Goal: Task Accomplishment & Management: Manage account settings

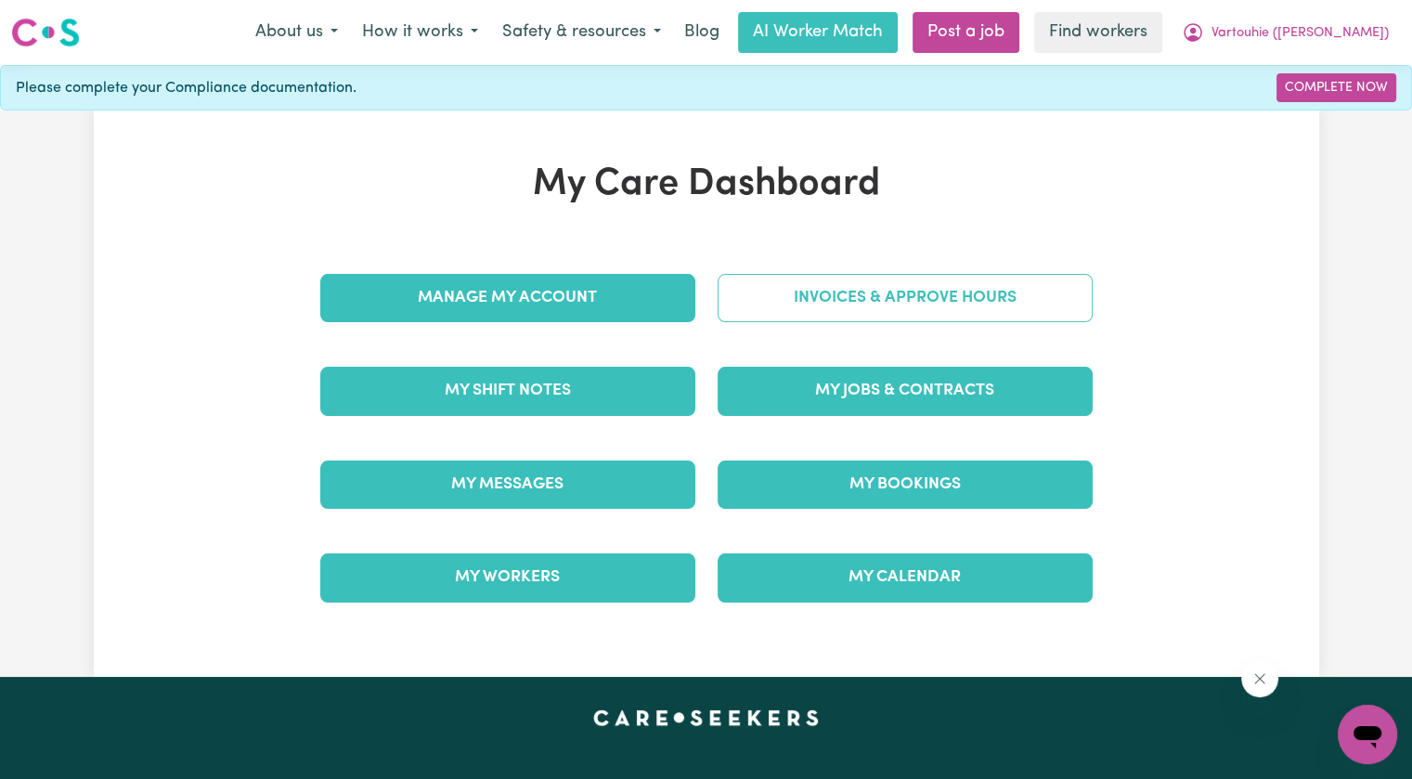
click at [794, 288] on link "Invoices & Approve Hours" at bounding box center [905, 298] width 375 height 48
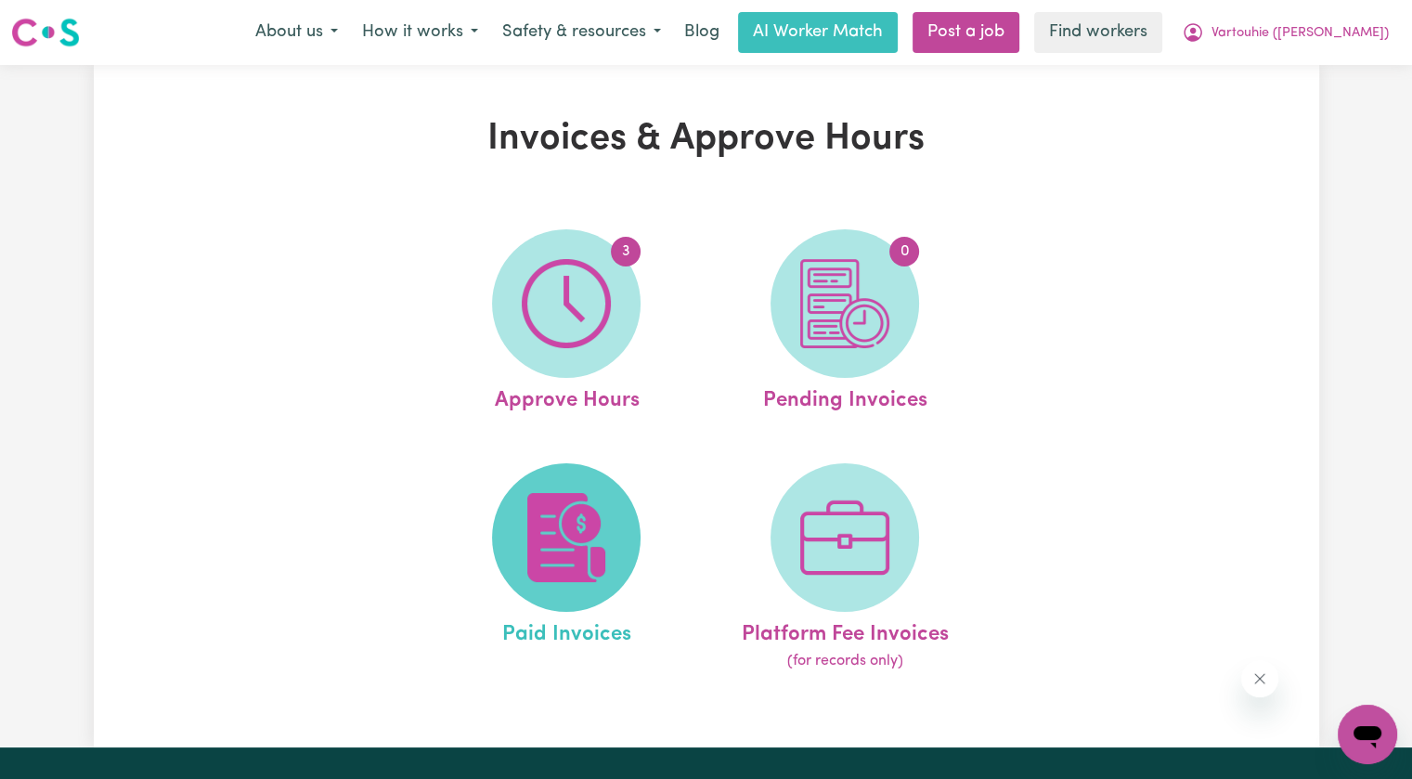
click at [608, 538] on img at bounding box center [566, 537] width 89 height 89
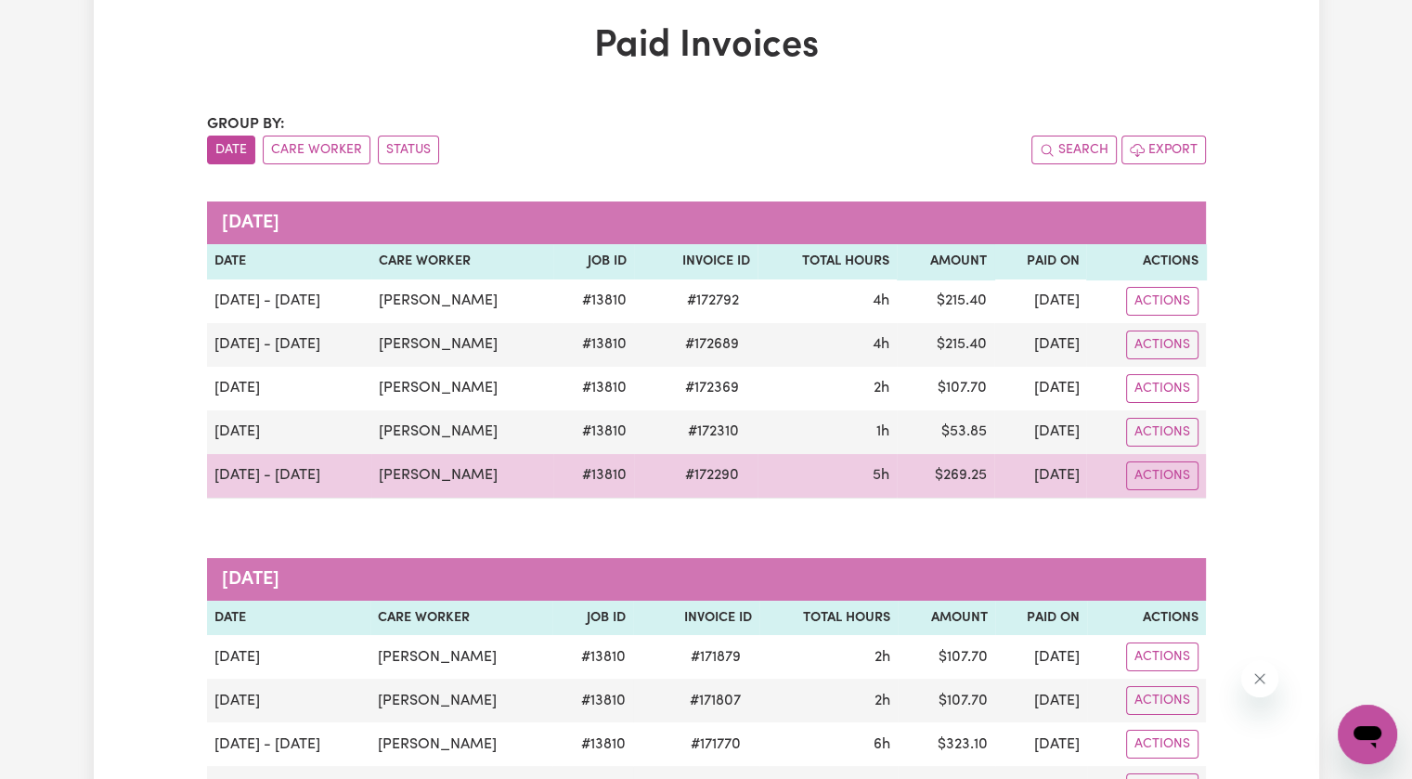
scroll to position [186, 0]
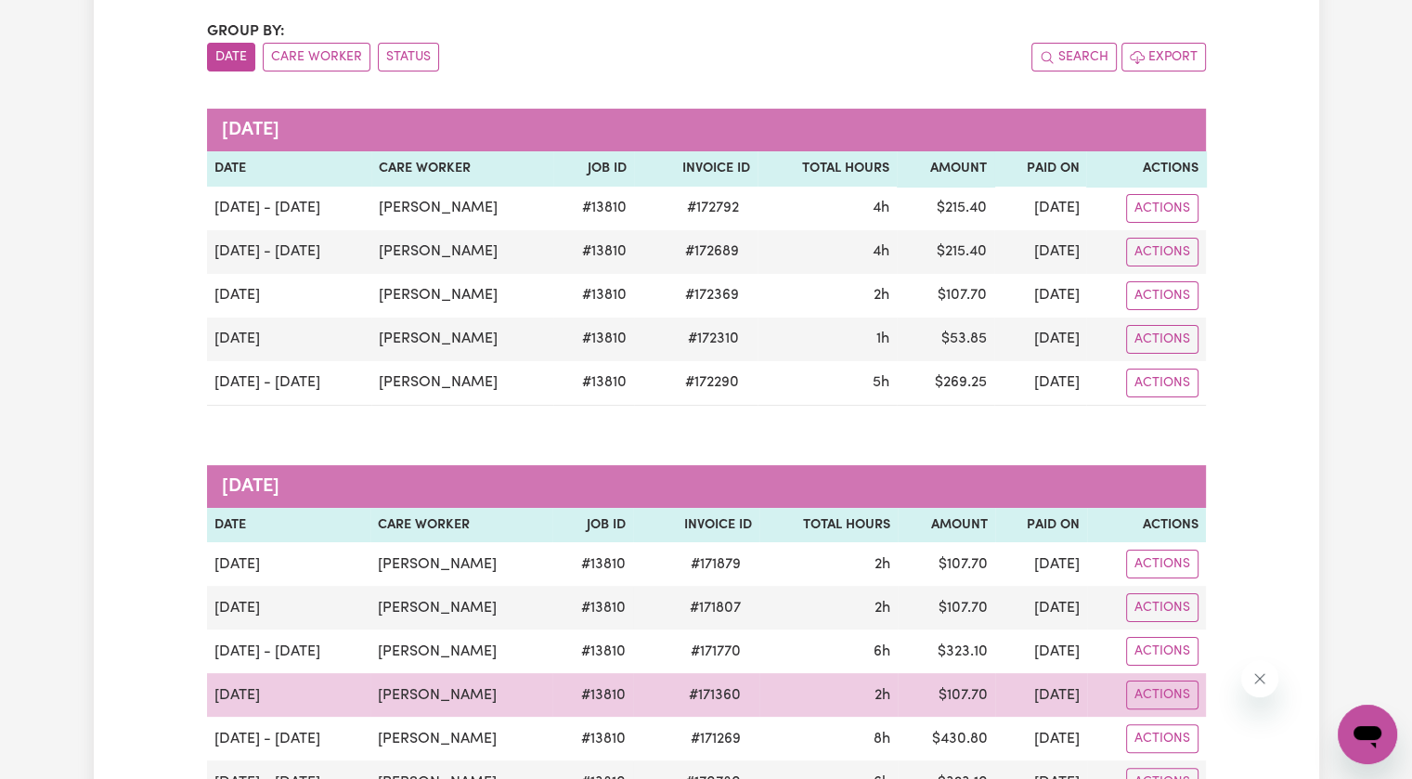
click at [726, 697] on span "# 171360" at bounding box center [715, 695] width 74 height 22
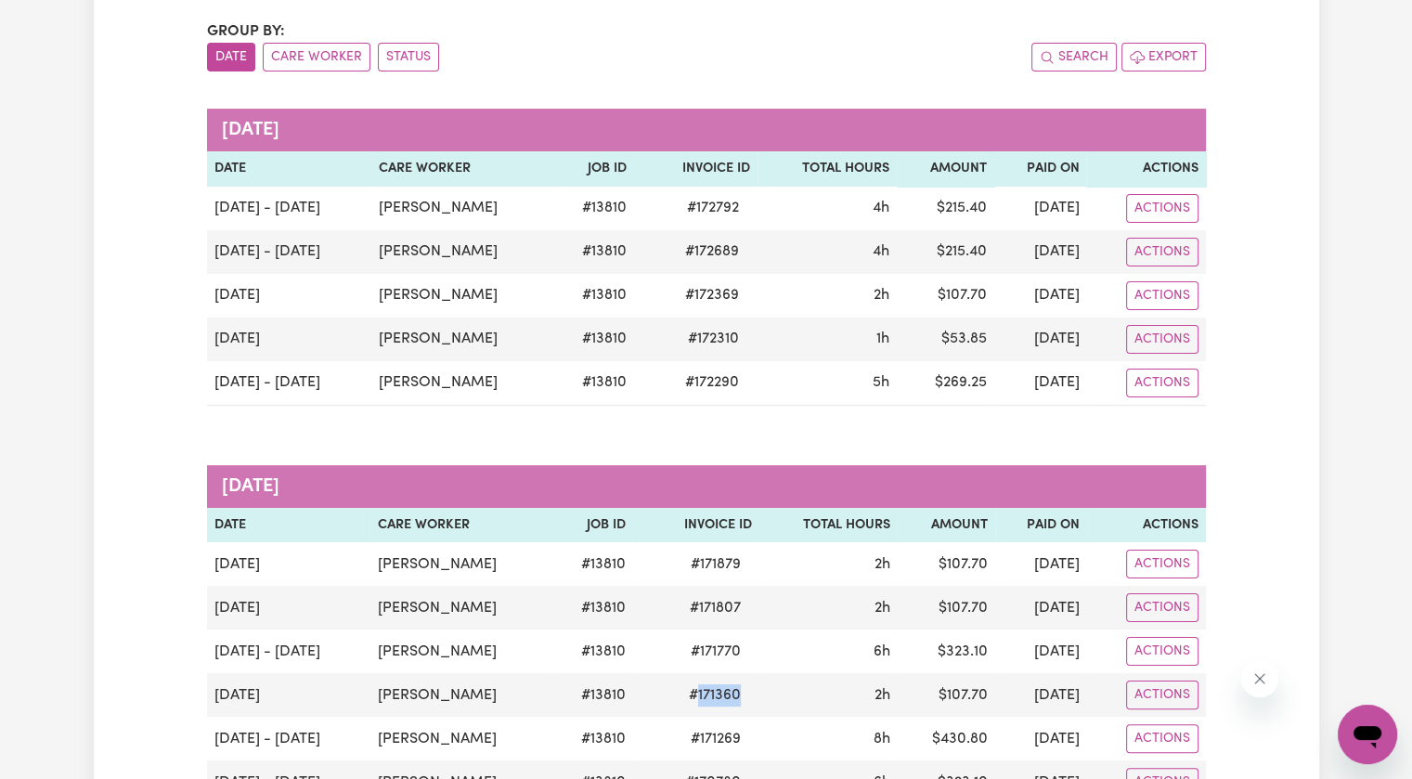
copy span "171360"
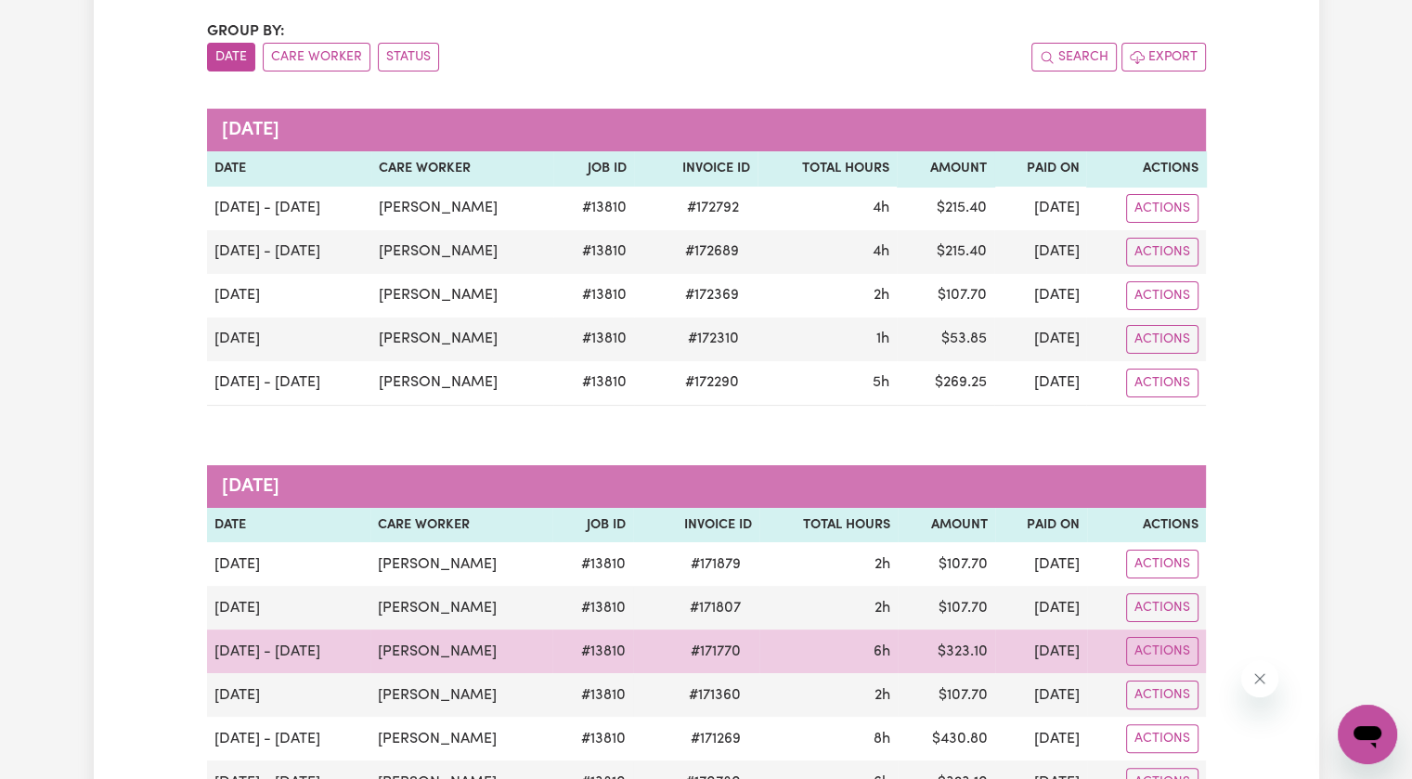
click at [735, 644] on span "# 171770" at bounding box center [716, 652] width 72 height 22
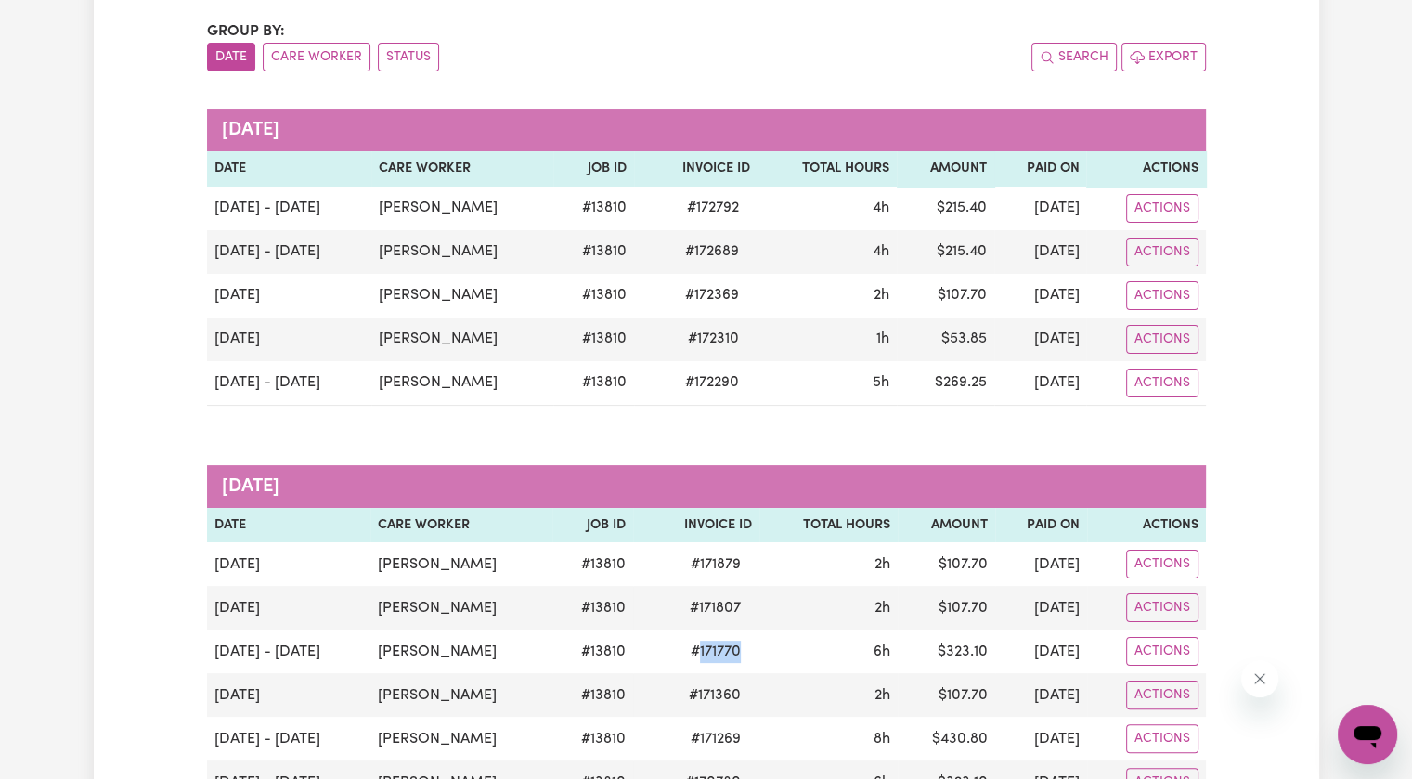
copy span "171770"
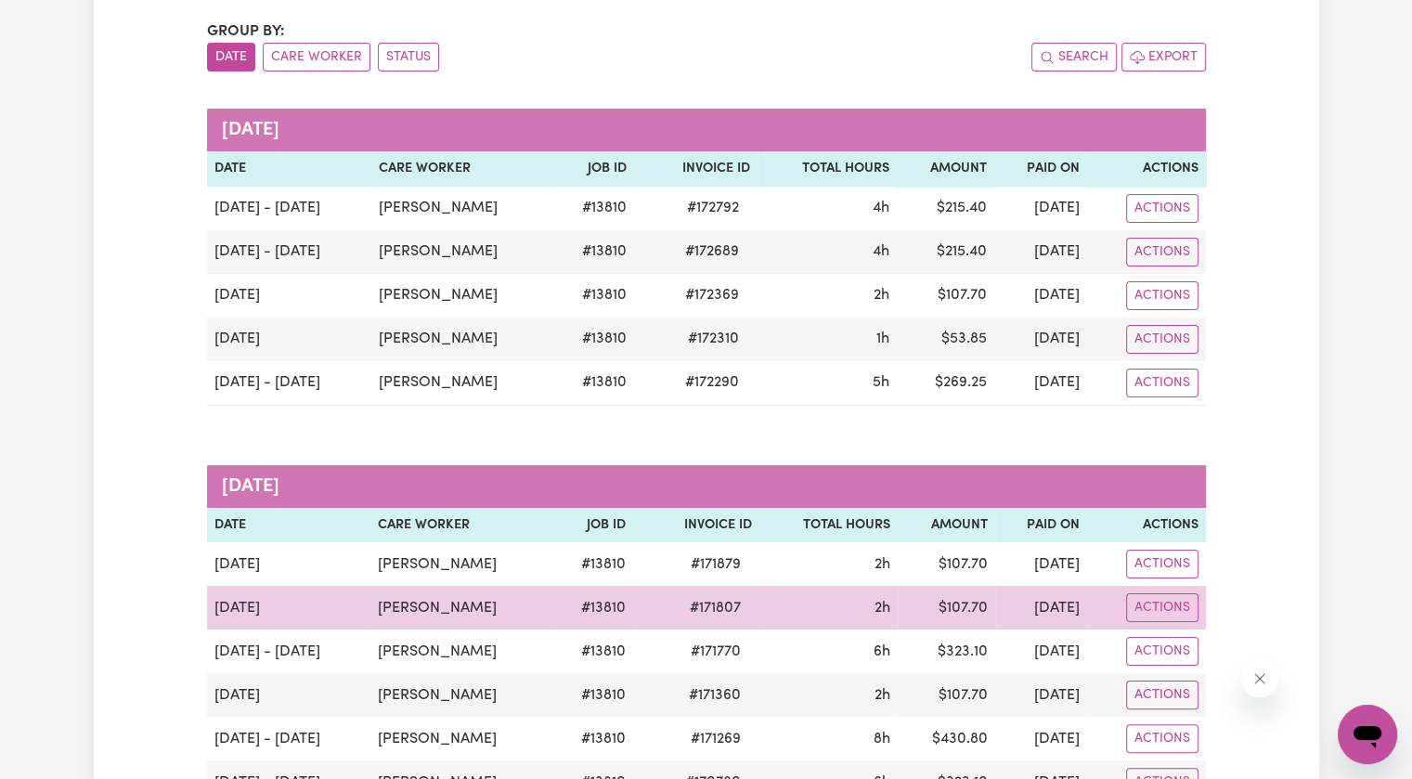
click at [745, 604] on span "# 171807" at bounding box center [715, 608] width 73 height 22
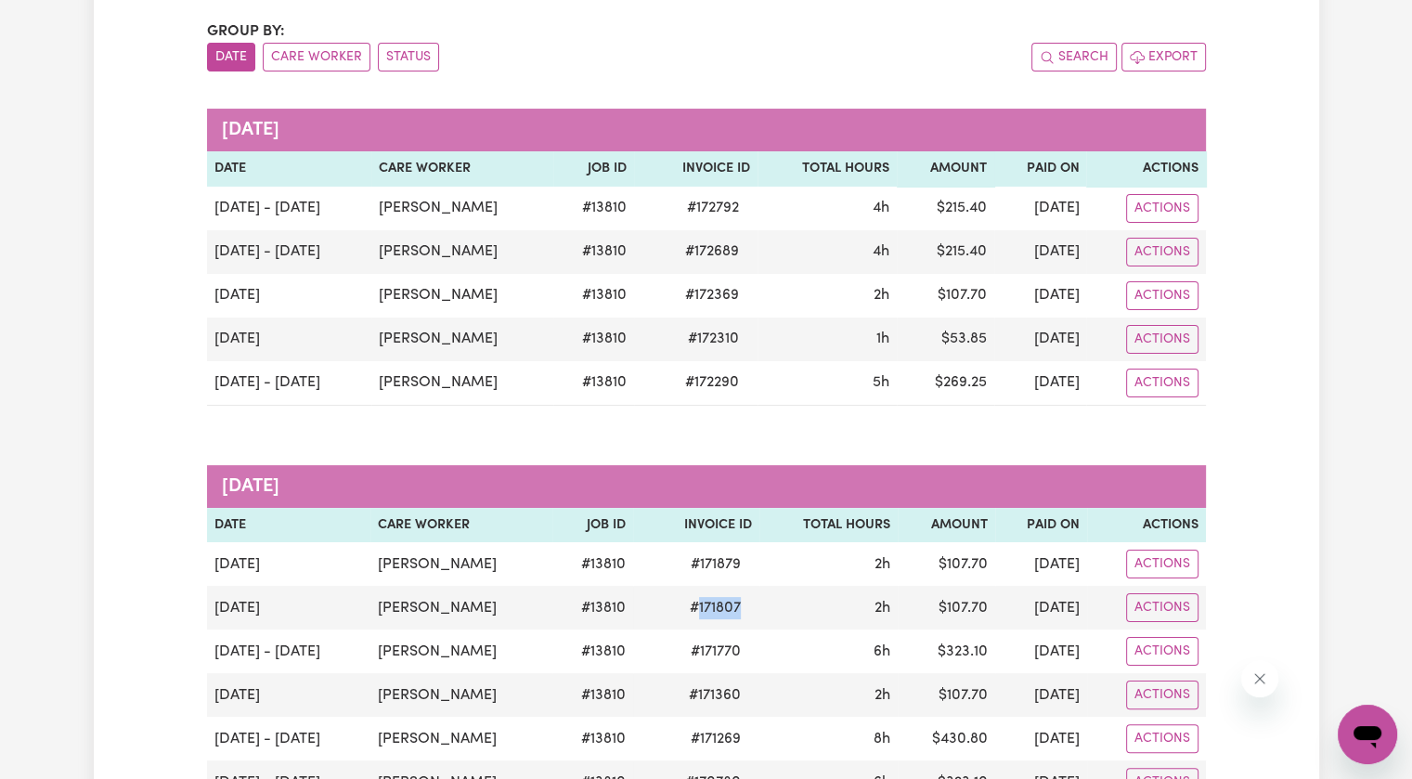
copy span "171807"
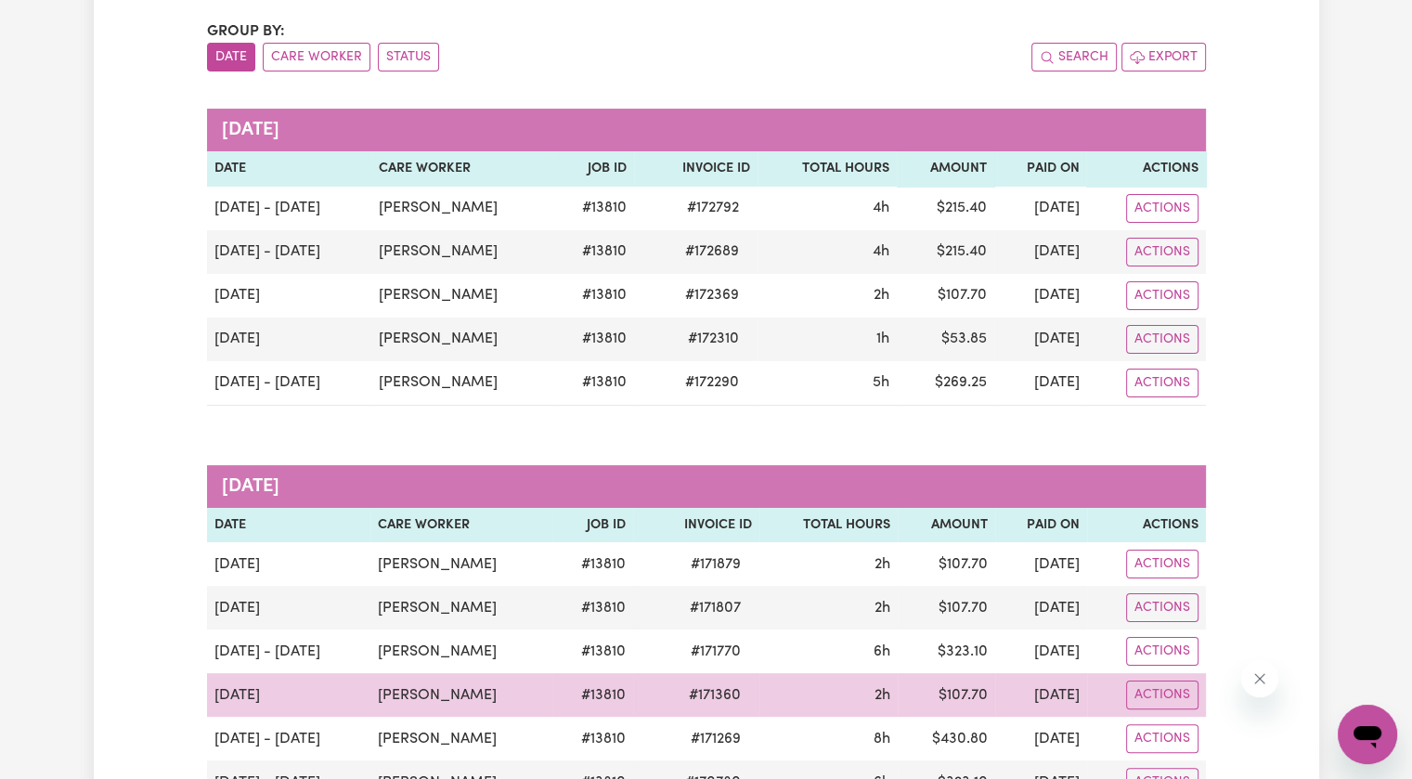
click at [524, 685] on td "[PERSON_NAME]" at bounding box center [462, 695] width 182 height 44
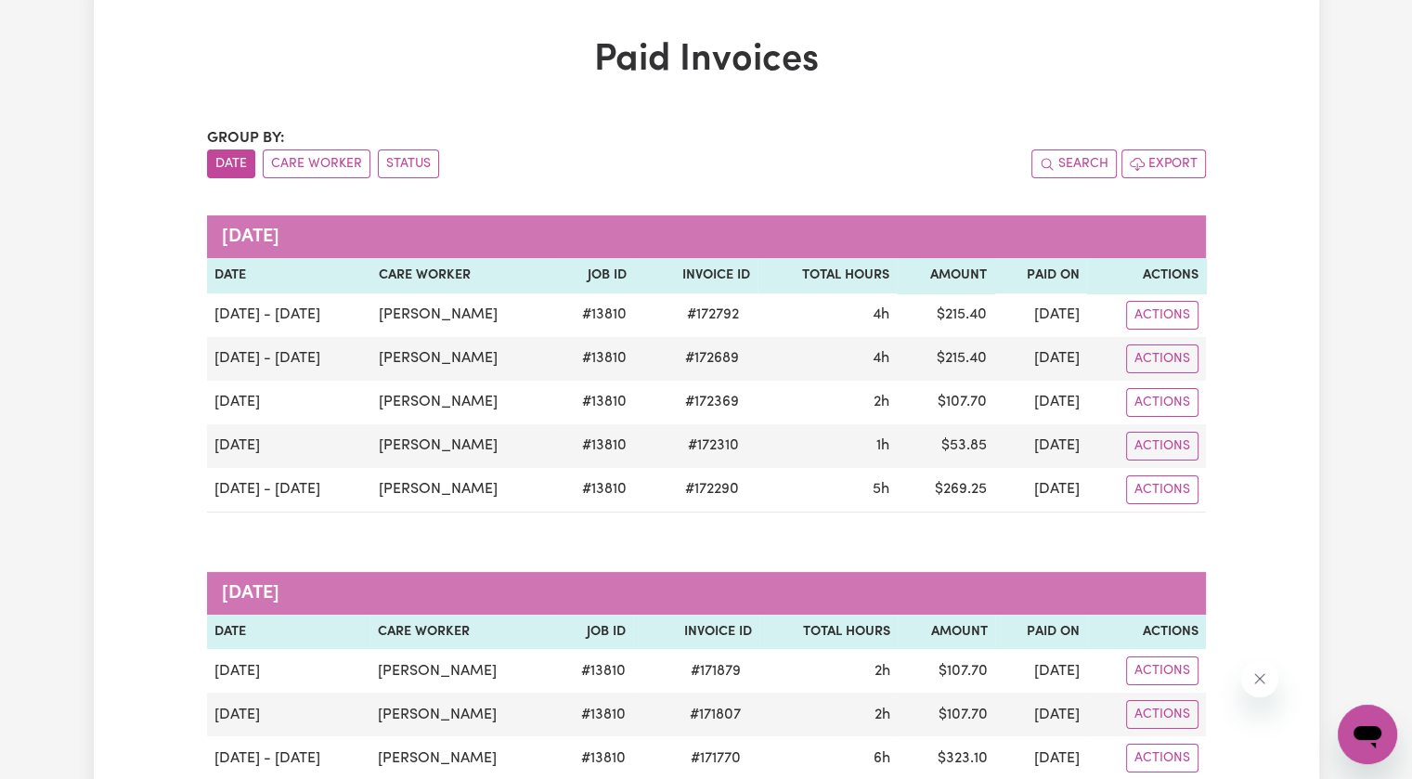
scroll to position [0, 0]
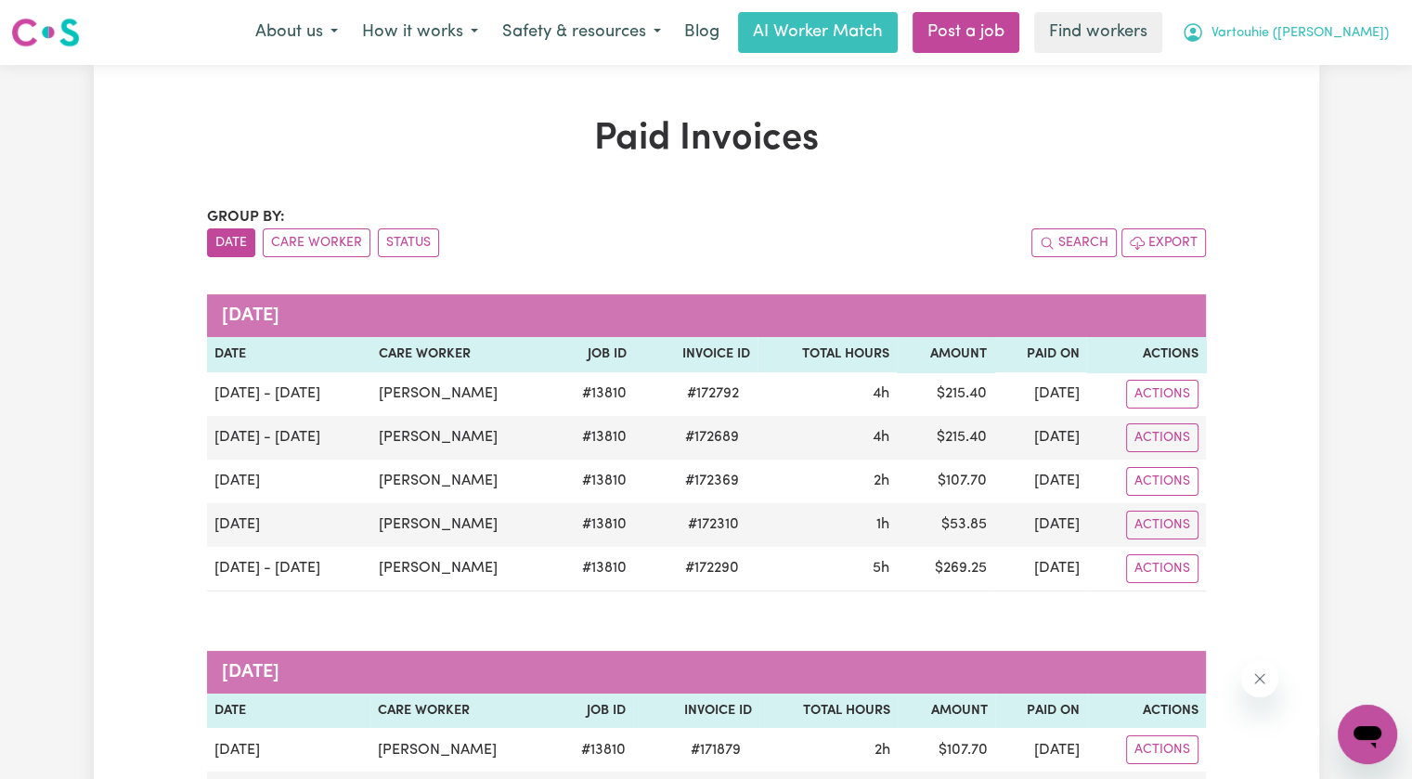
click at [1317, 40] on span "Vartouhie ([PERSON_NAME])" at bounding box center [1300, 33] width 177 height 20
click at [1303, 116] on link "Logout" at bounding box center [1327, 106] width 147 height 35
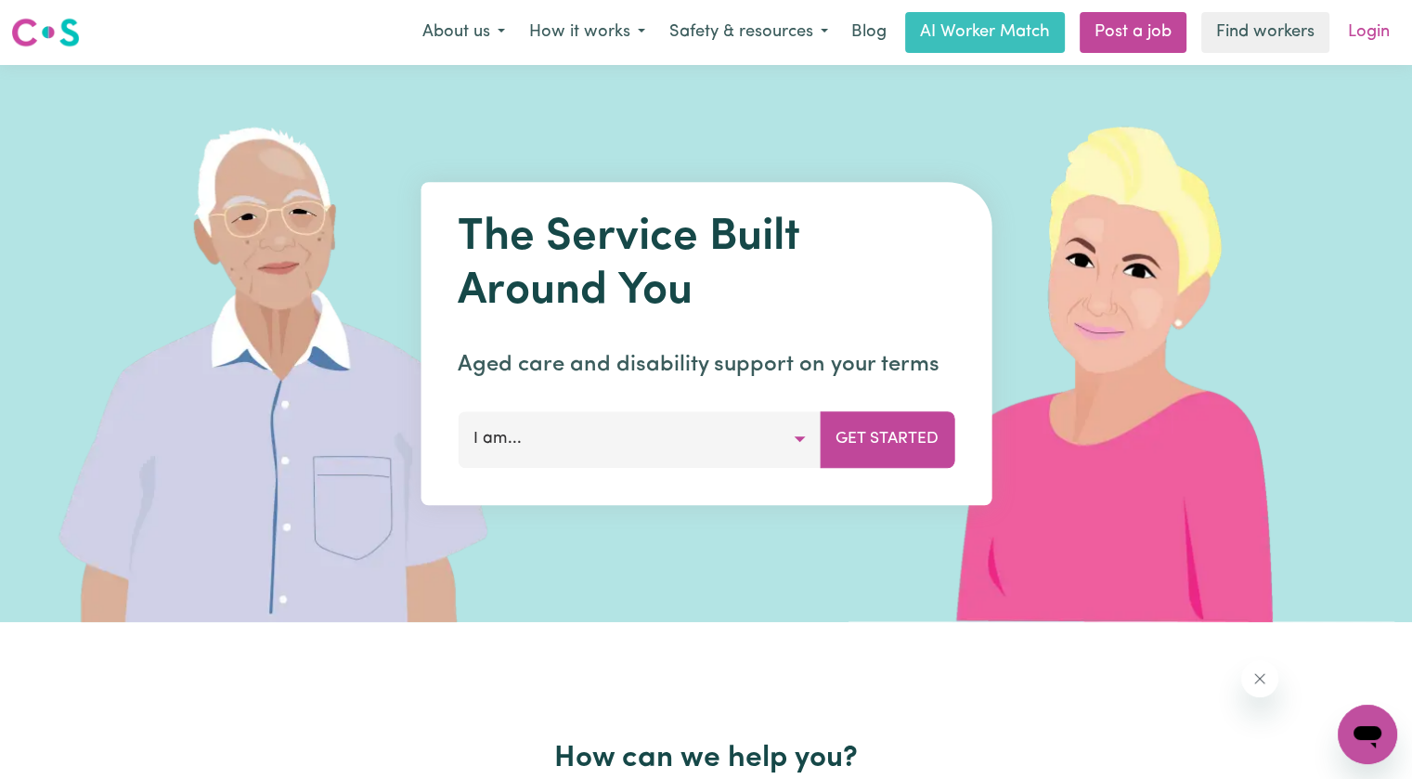
click at [1360, 28] on link "Login" at bounding box center [1369, 32] width 64 height 41
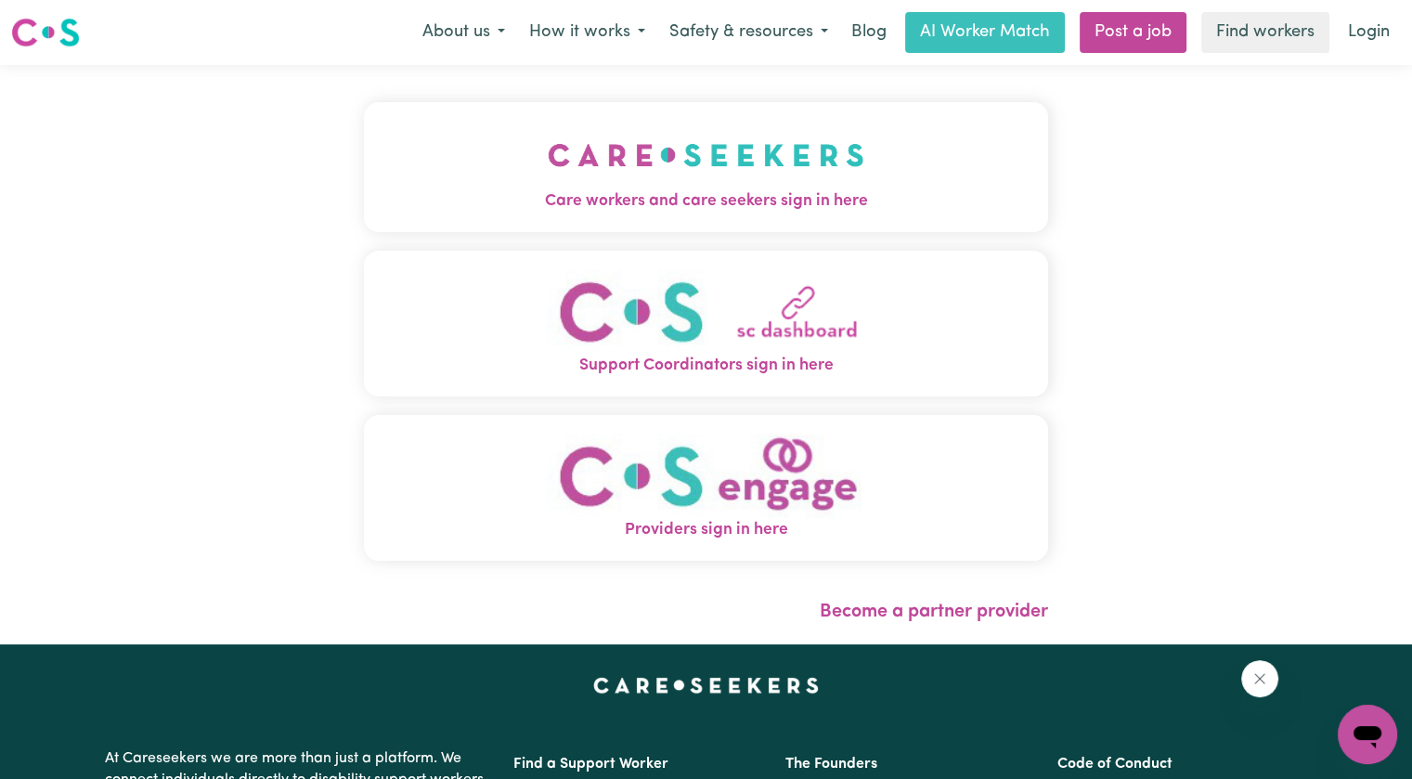
click at [813, 183] on button "Care workers and care seekers sign in here" at bounding box center [706, 167] width 684 height 130
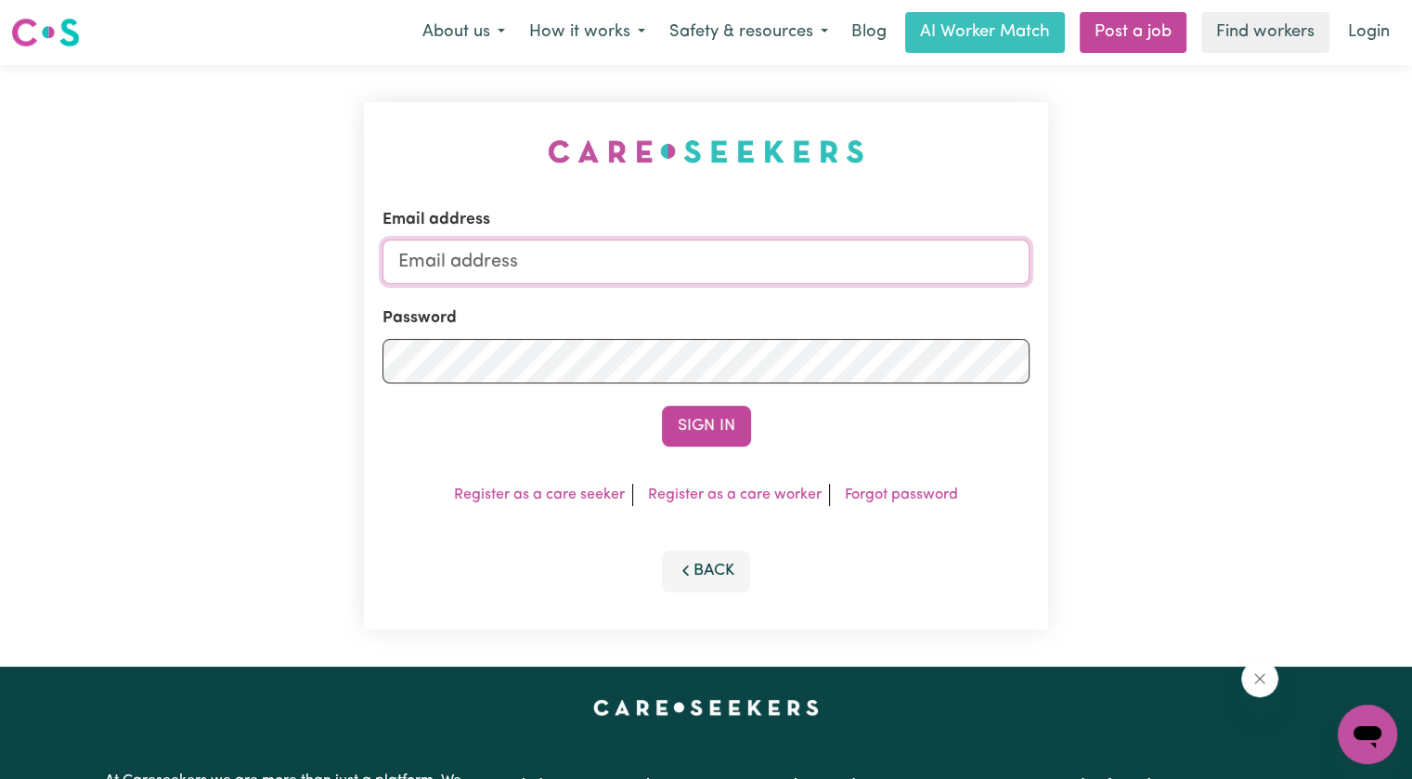
click at [738, 261] on input "Email address" at bounding box center [706, 262] width 647 height 45
drag, startPoint x: 495, startPoint y: 251, endPoint x: 1124, endPoint y: 263, distance: 628.8
click at [1124, 263] on div "Email address [EMAIL_ADDRESS][DOMAIN_NAME] Password Sign In Register as a care …" at bounding box center [706, 366] width 1412 height 602
drag, startPoint x: 644, startPoint y: 259, endPoint x: 498, endPoint y: 263, distance: 146.8
click at [498, 263] on input "[EMAIL_ADDRESS][DOMAIN_NAME]" at bounding box center [706, 262] width 647 height 45
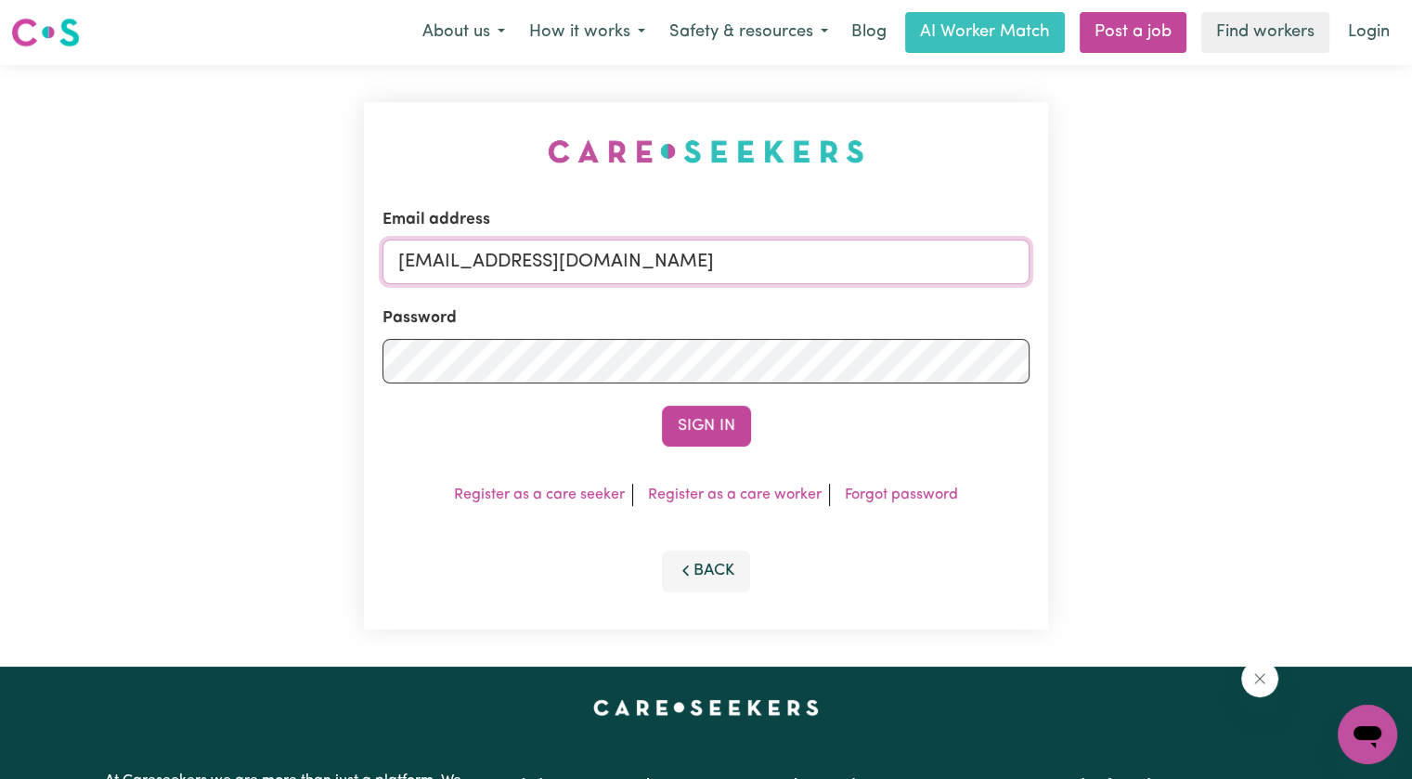
paste input "[PERSON_NAME]"
click at [569, 253] on input "superuser~[PERSON_NAME] [PERSON_NAME][EMAIL_ADDRESS][DOMAIN_NAME]" at bounding box center [706, 262] width 647 height 45
type input "[EMAIL_ADDRESS][DOMAIN_NAME]"
click at [662, 406] on button "Sign In" at bounding box center [706, 426] width 89 height 41
